Goal: Information Seeking & Learning: Check status

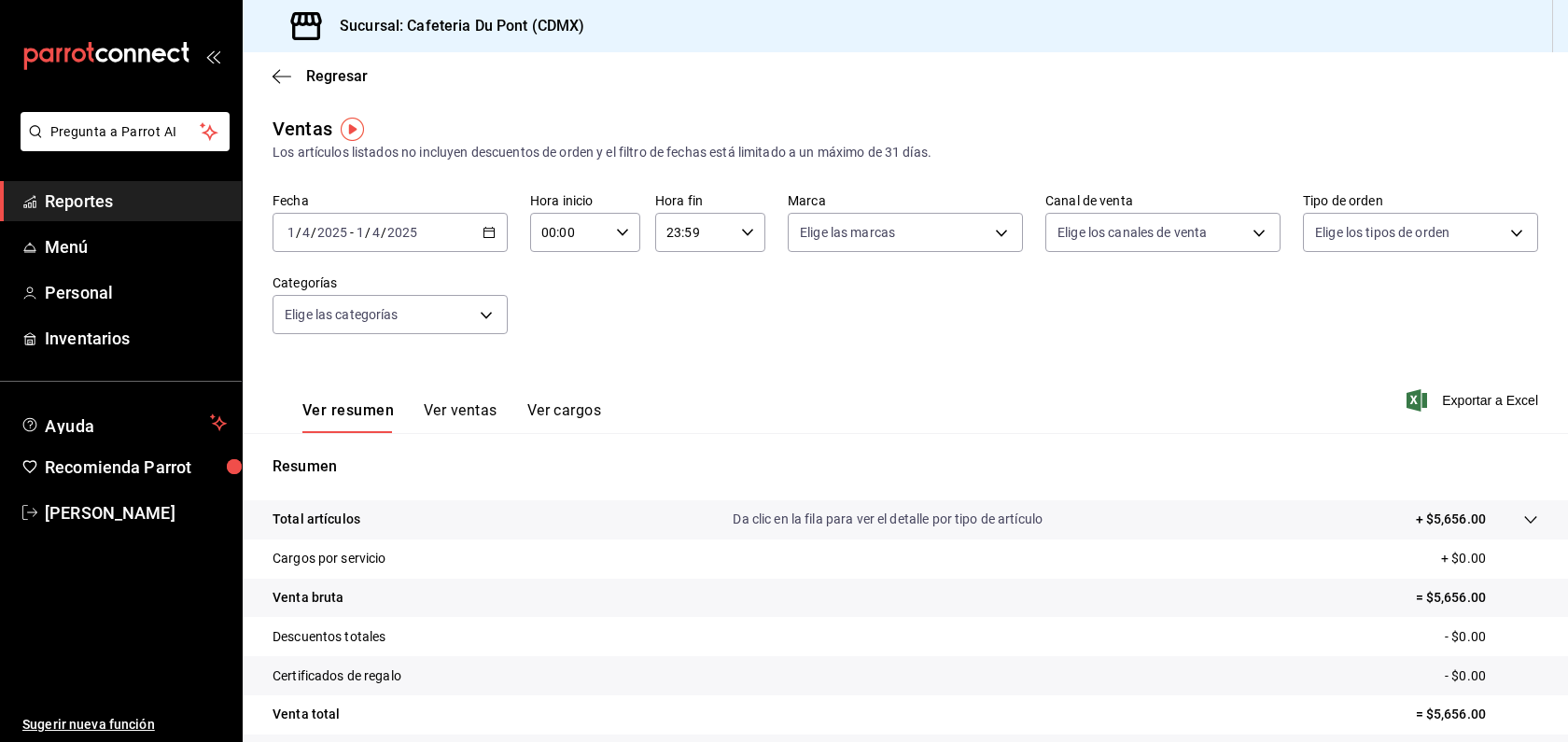
click at [332, 240] on div "[DATE] [DATE] - [DATE] [DATE]" at bounding box center [390, 232] width 235 height 39
click at [329, 293] on span "Hoy" at bounding box center [361, 289] width 145 height 20
click at [198, 203] on span "Reportes" at bounding box center [136, 202] width 182 height 25
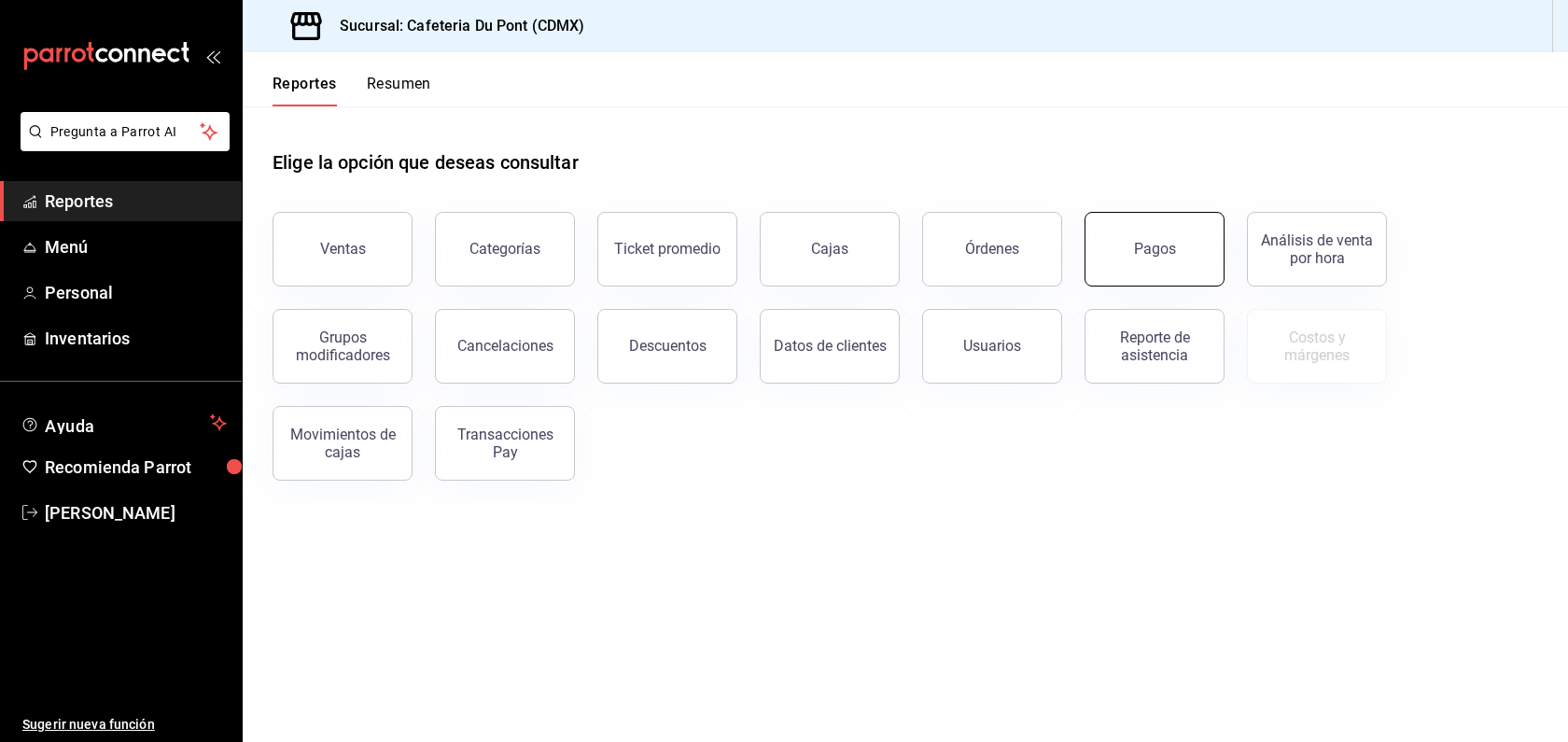
click at [1129, 256] on button "Pagos" at bounding box center [1154, 249] width 140 height 74
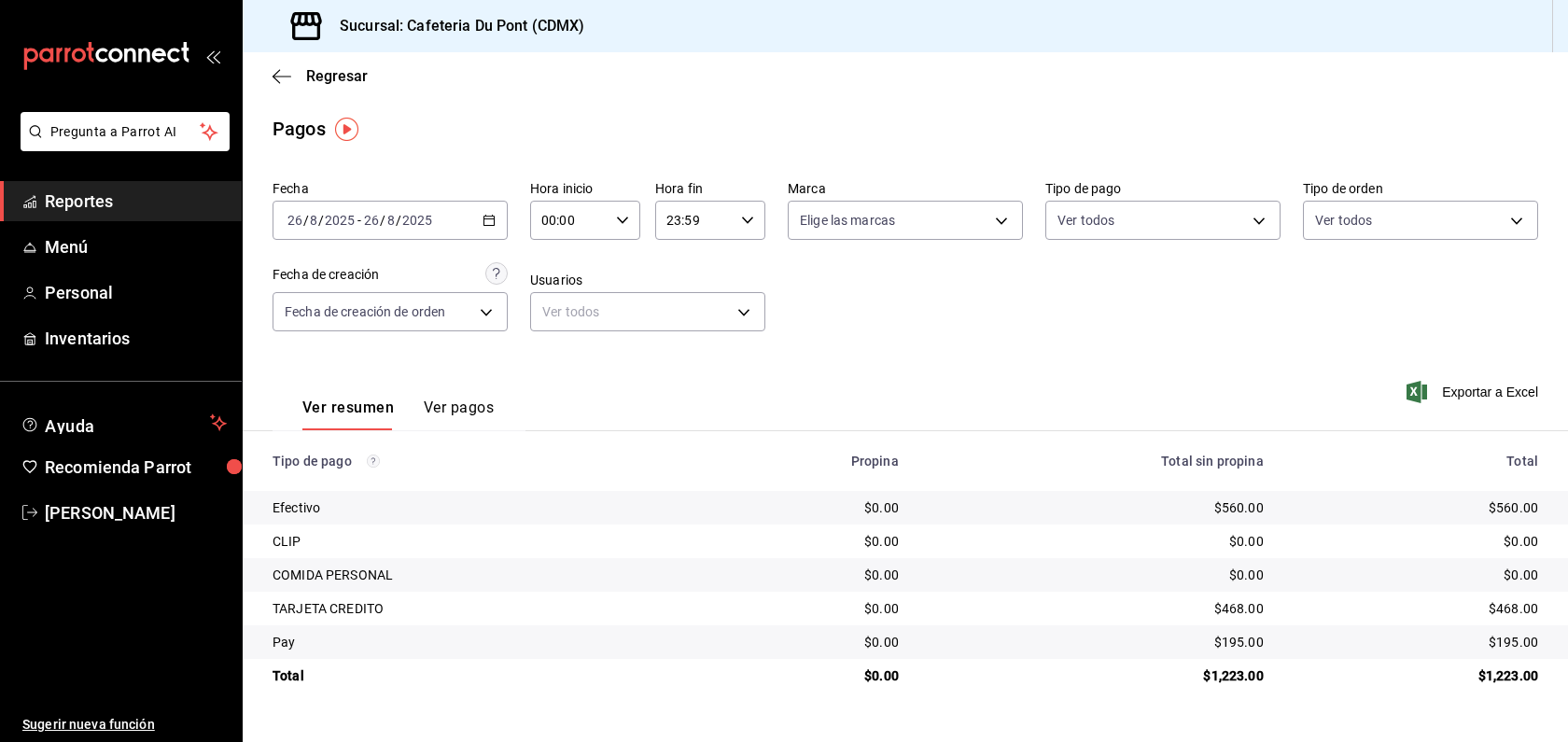
click at [139, 192] on span "Reportes" at bounding box center [136, 202] width 182 height 25
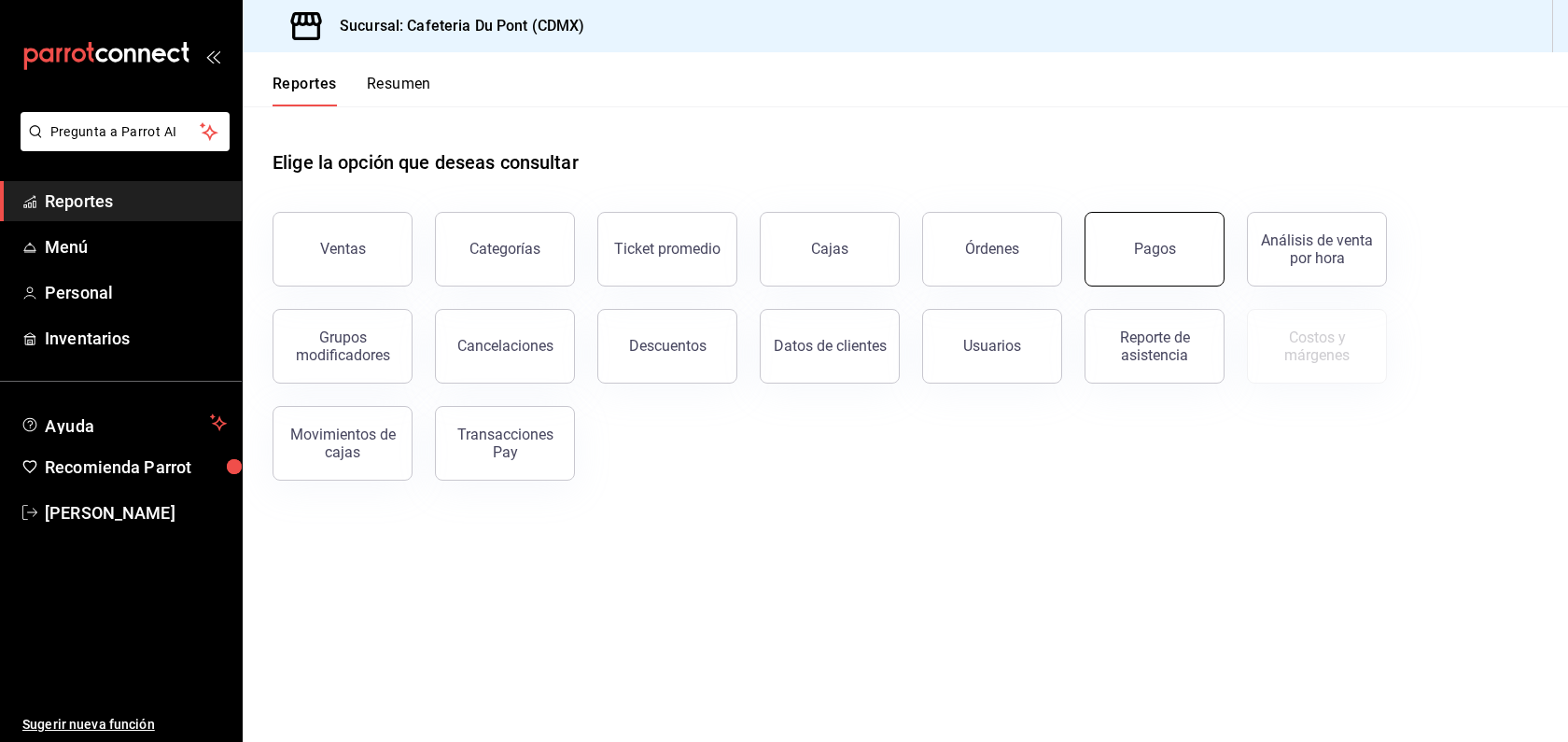
click at [1142, 255] on div "Pagos" at bounding box center [1155, 249] width 42 height 18
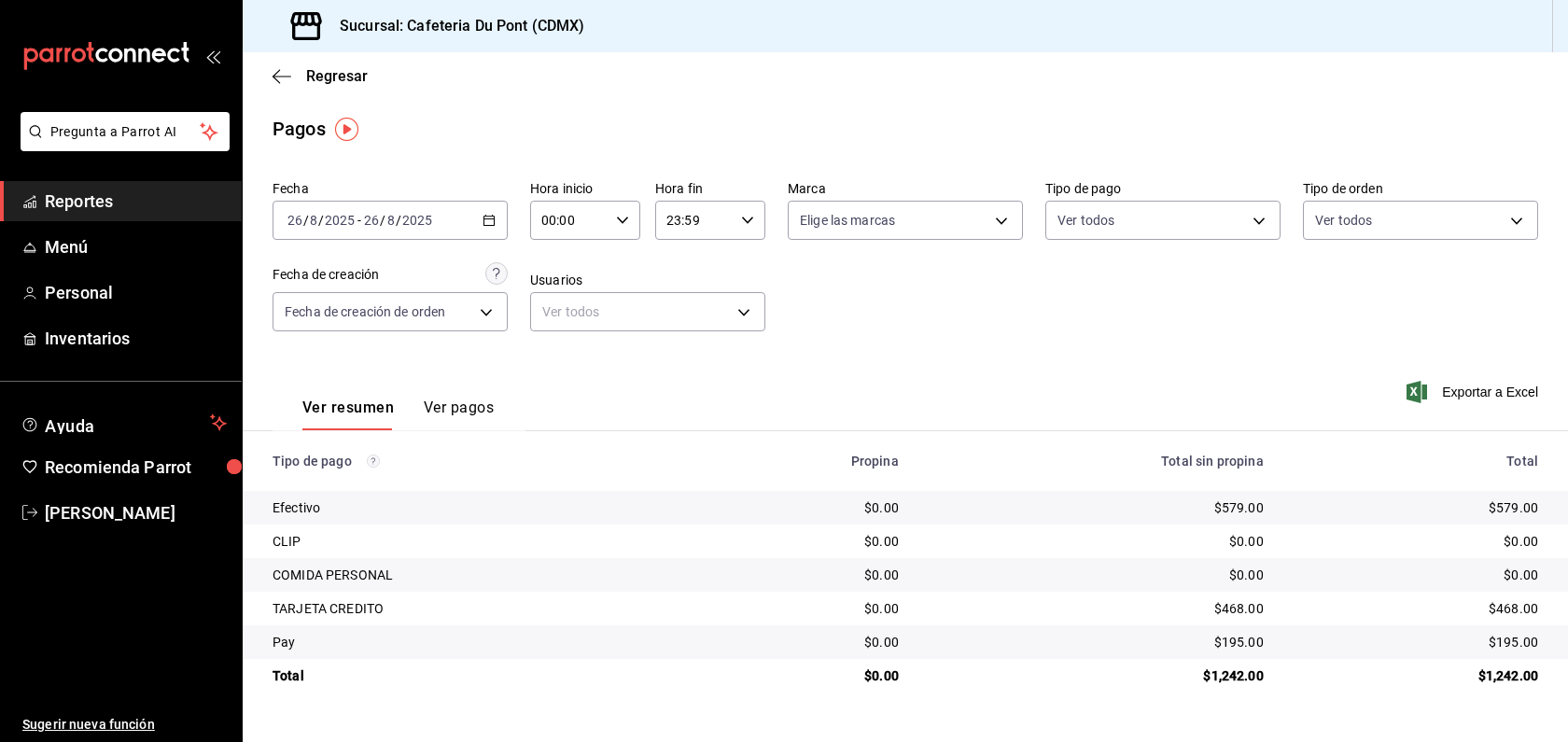
click at [148, 206] on span "Reportes" at bounding box center [136, 202] width 182 height 25
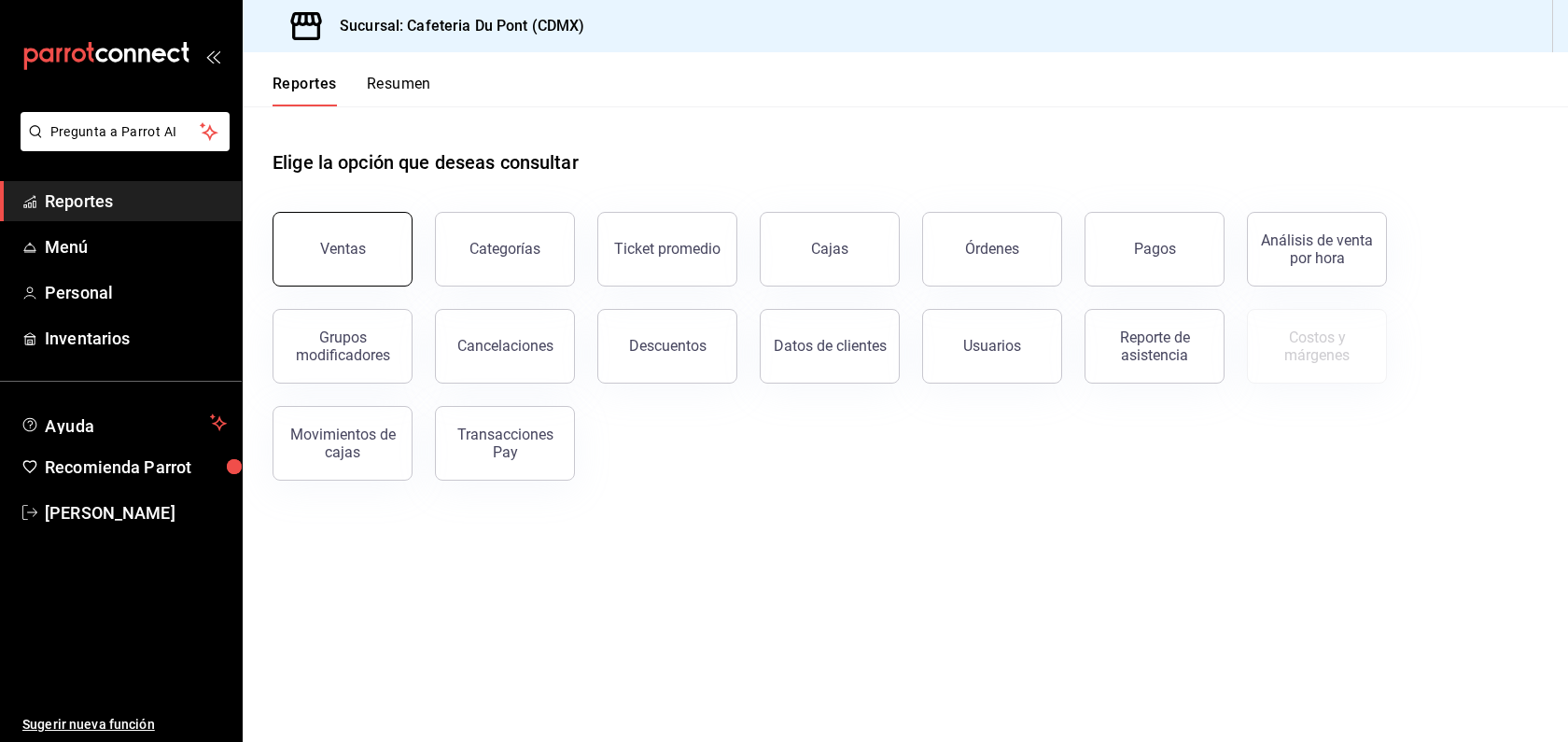
click at [371, 272] on button "Ventas" at bounding box center [342, 249] width 140 height 74
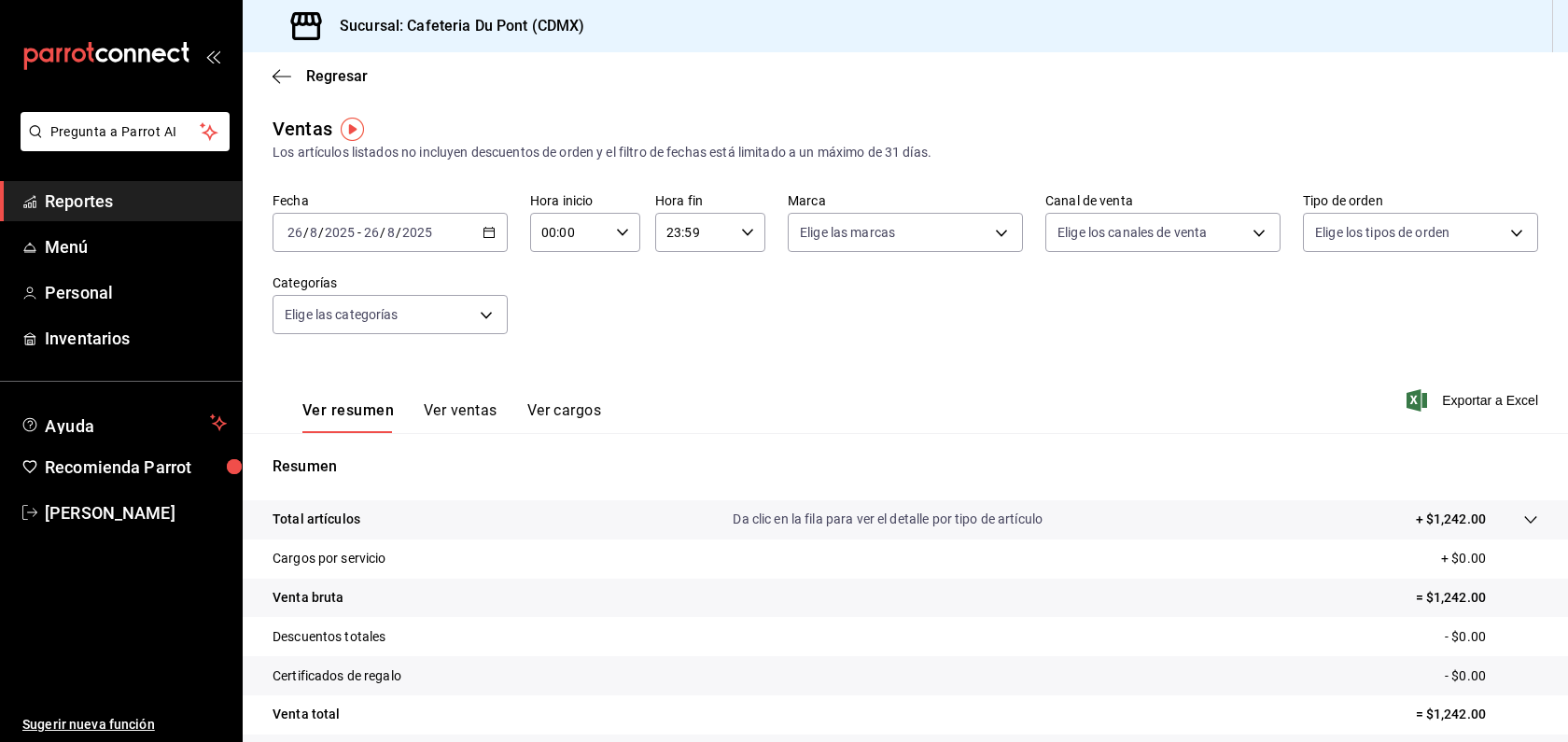
click at [185, 213] on link "Reportes" at bounding box center [120, 201] width 242 height 40
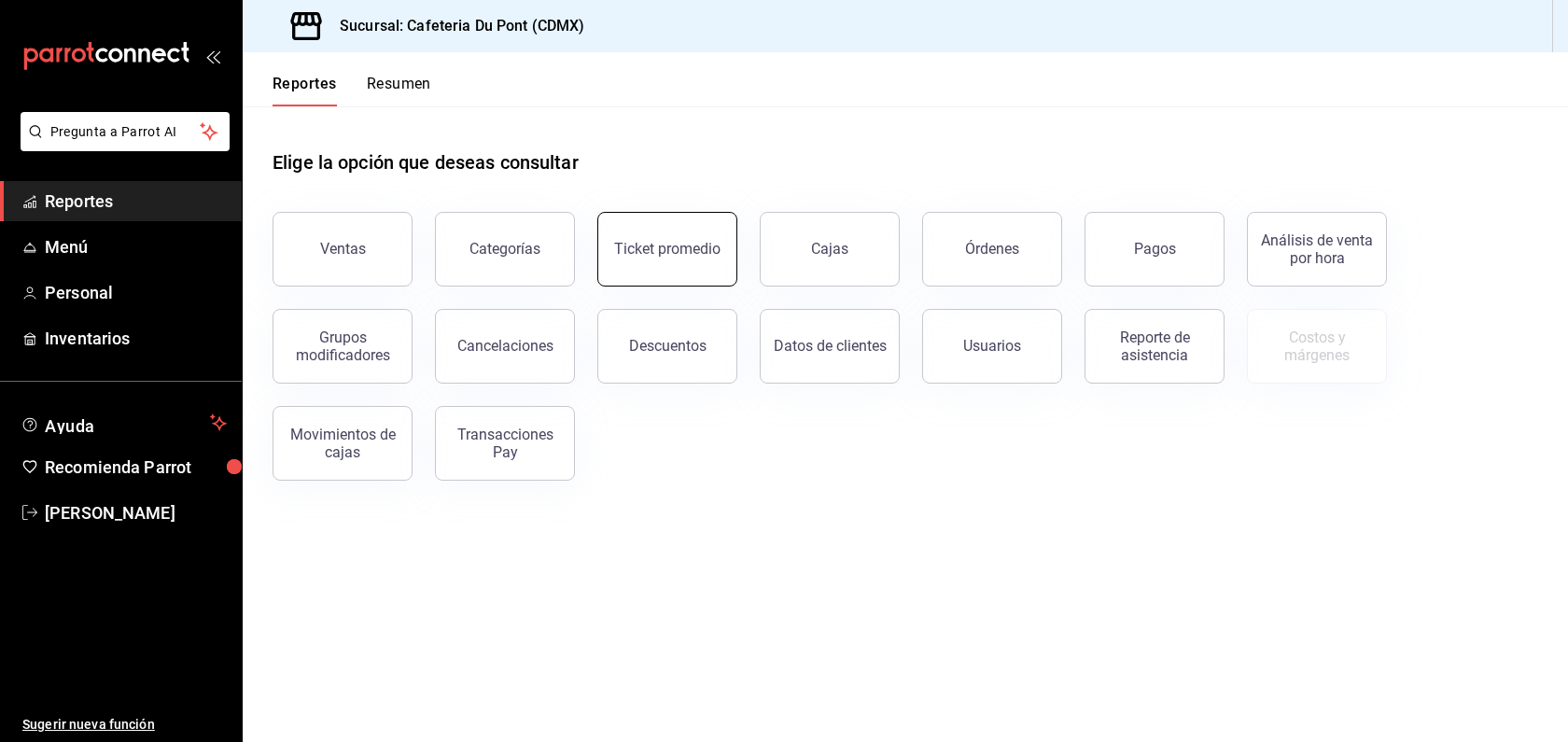
click at [720, 245] on button "Ticket promedio" at bounding box center [667, 249] width 140 height 74
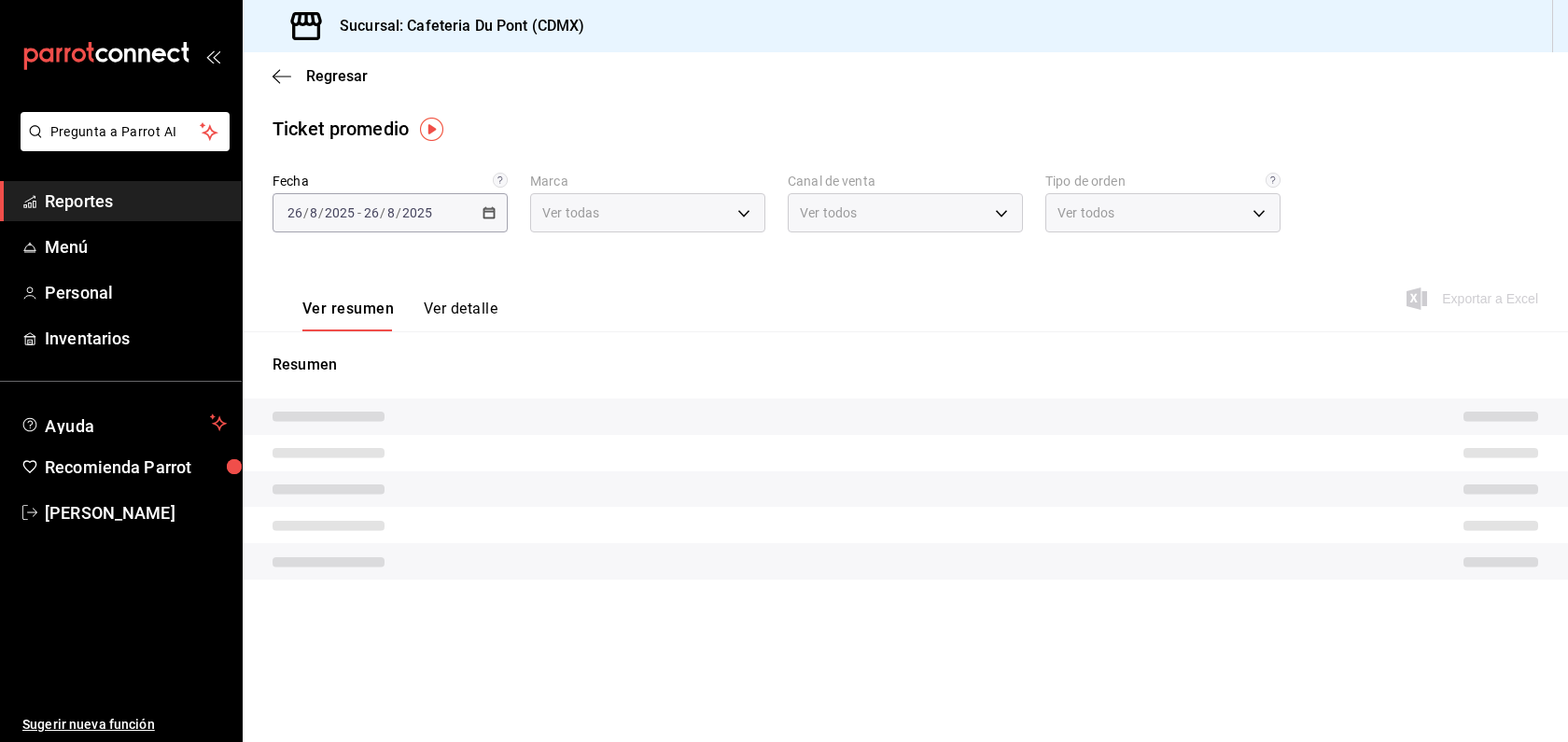
type input "03234600-dbf0-4e52-b833-2cd86aed28b4"
type input "PARROT,UBER_EATS,RAPPI,DIDI_FOOD,ONLINE"
type input "0ce72c52-b891-47b5-a7af-ebee1e7ff429,EXTERNAL"
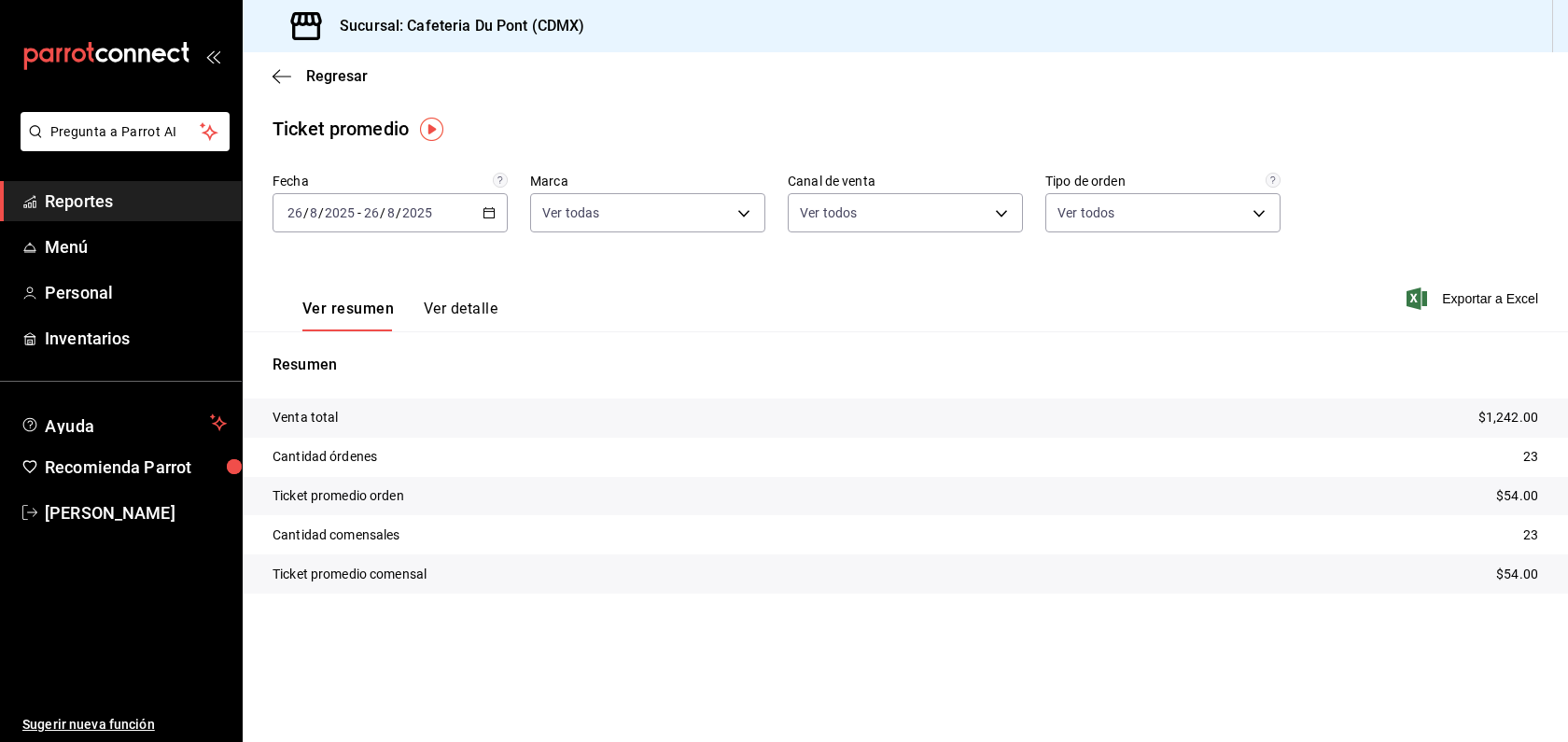
click at [150, 210] on span "Reportes" at bounding box center [136, 202] width 182 height 25
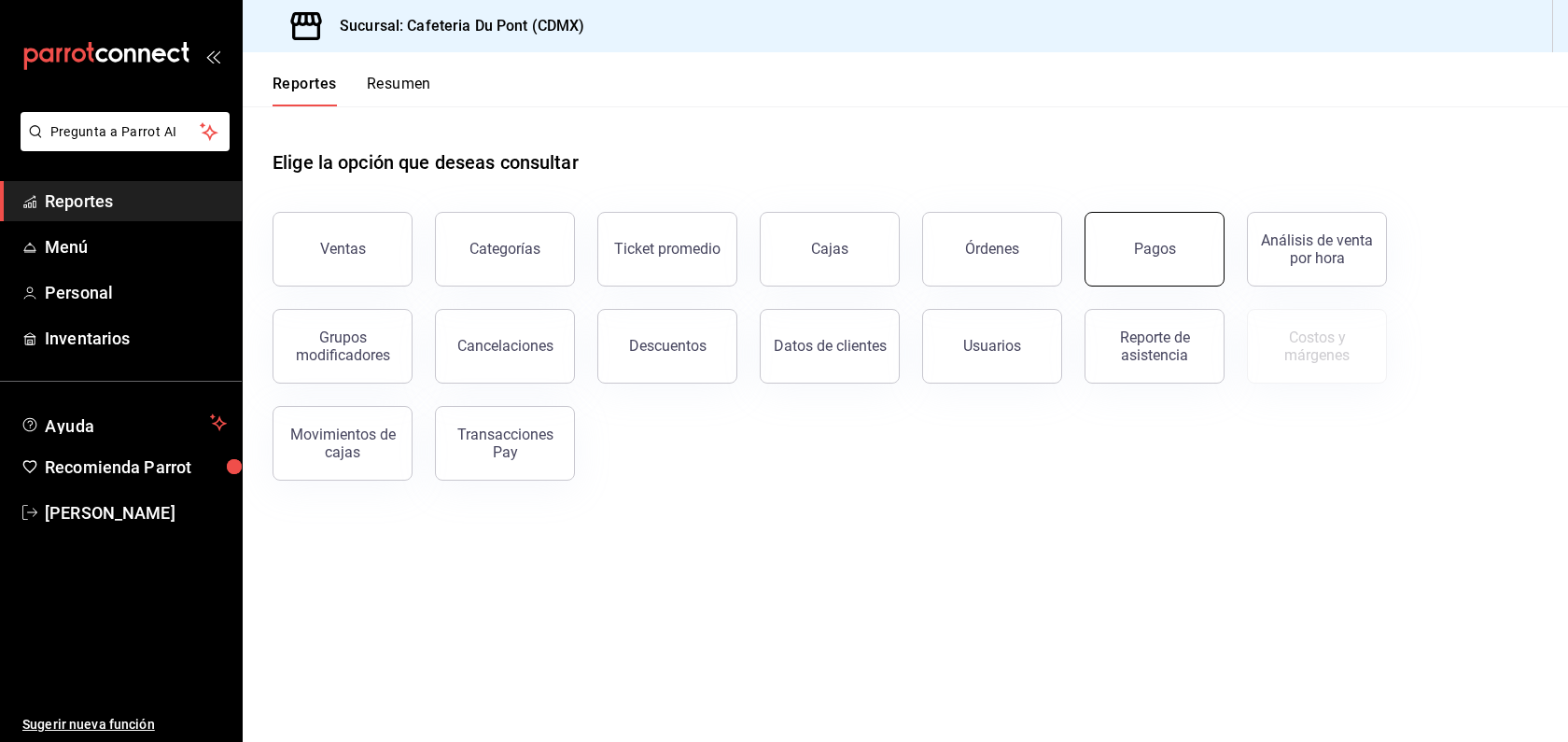
click at [1130, 260] on button "Pagos" at bounding box center [1154, 249] width 140 height 74
